Goal: Information Seeking & Learning: Learn about a topic

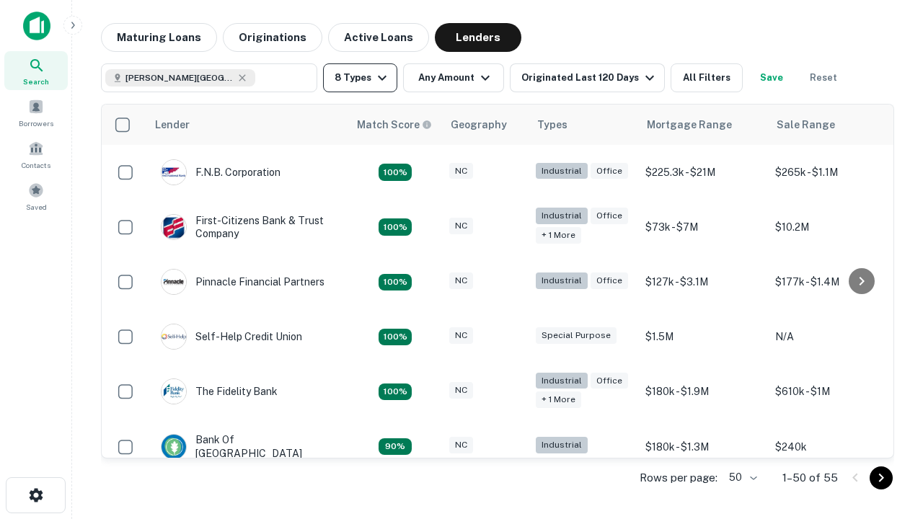
click at [360, 78] on button "8 Types" at bounding box center [360, 77] width 74 height 29
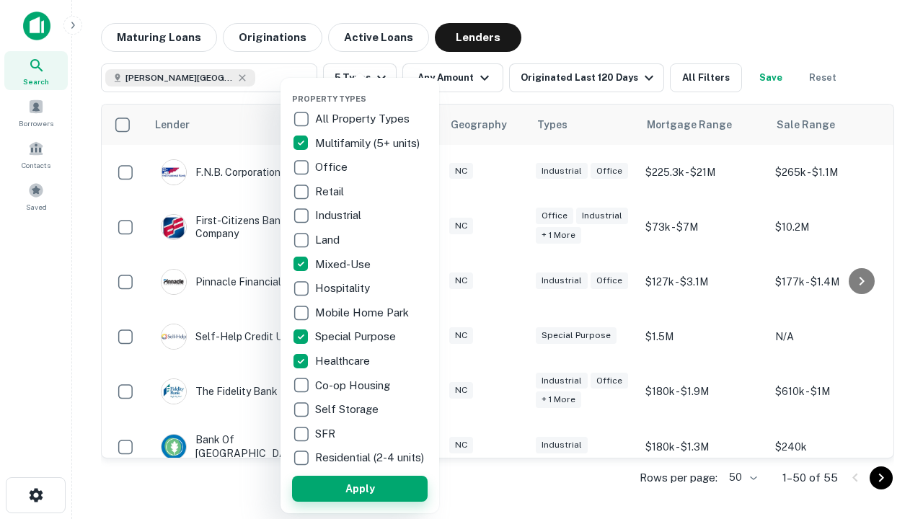
click at [360, 488] on button "Apply" at bounding box center [360, 489] width 136 height 26
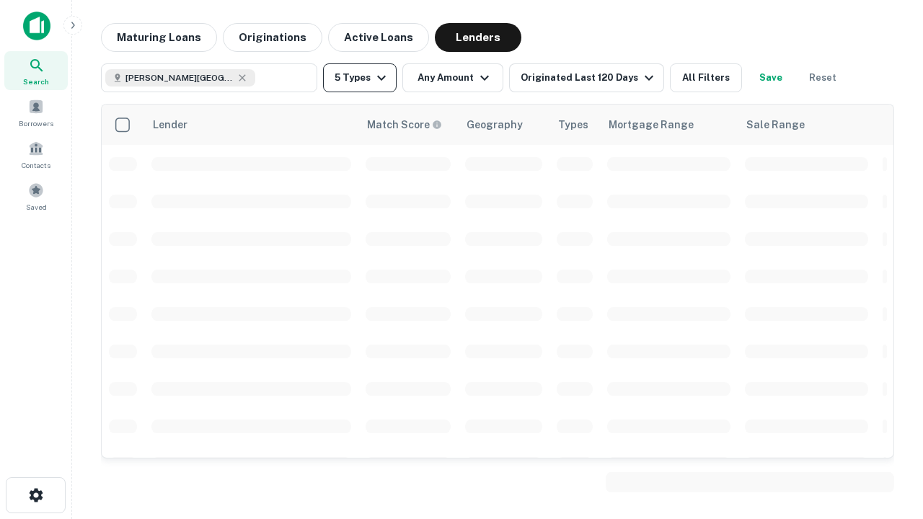
click at [360, 78] on button "5 Types" at bounding box center [360, 77] width 74 height 29
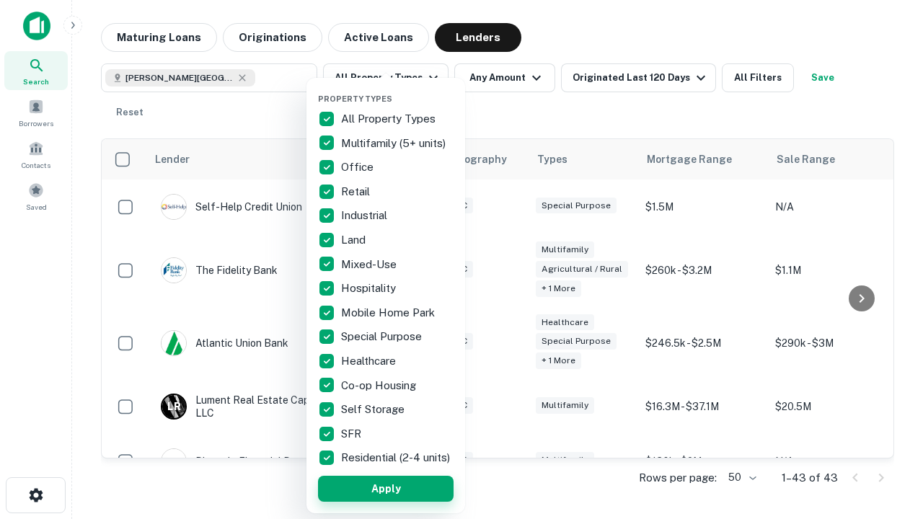
click at [386, 488] on button "Apply" at bounding box center [386, 489] width 136 height 26
